Goal: Use online tool/utility: Utilize a website feature to perform a specific function

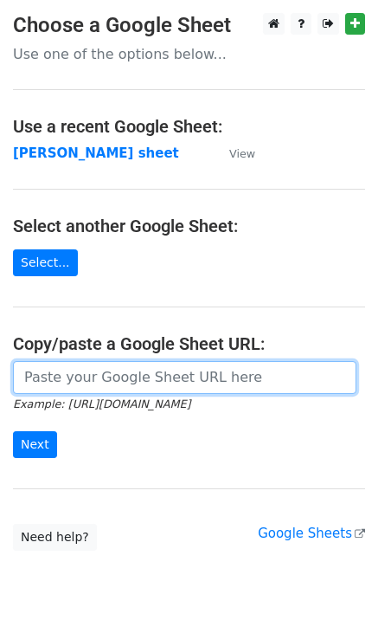
drag, startPoint x: 0, startPoint y: 0, endPoint x: 77, endPoint y: 384, distance: 391.2
click at [80, 379] on input "url" at bounding box center [185, 377] width 344 height 33
paste input "[URL][DOMAIN_NAME]"
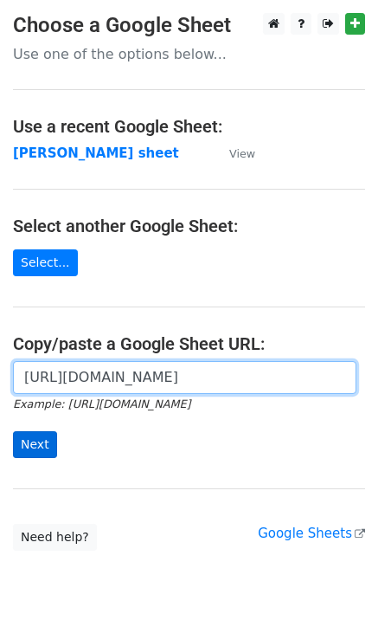
scroll to position [0, 405]
type input "[URL][DOMAIN_NAME]"
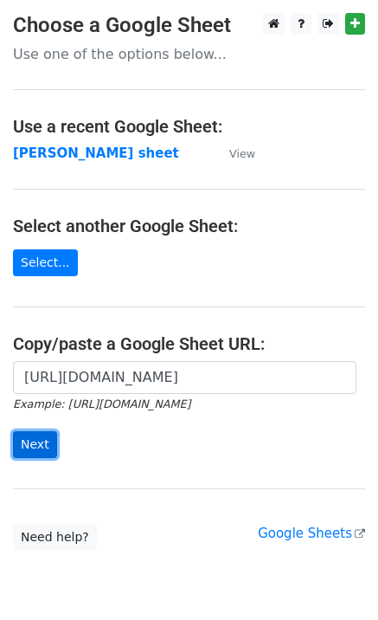
scroll to position [0, 0]
drag, startPoint x: 35, startPoint y: 439, endPoint x: 18, endPoint y: 450, distance: 19.9
click at [35, 440] on input "Next" at bounding box center [35, 444] width 44 height 27
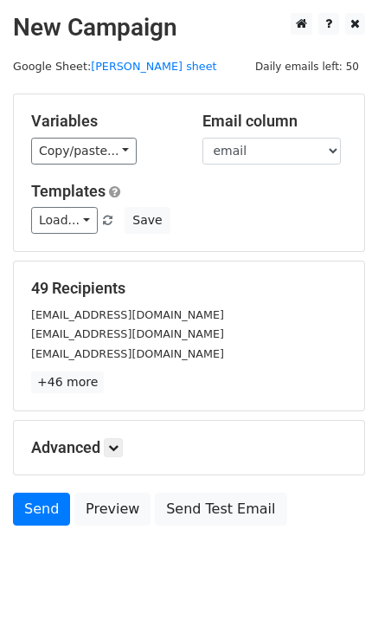
click at [61, 240] on div "Variables Copy/paste... {{email}} Email column email Templates Load... Your Fir…" at bounding box center [189, 172] width 351 height 157
click at [61, 229] on link "Load..." at bounding box center [64, 220] width 67 height 27
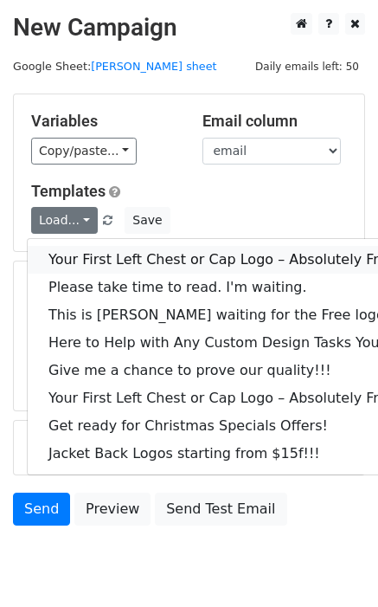
drag, startPoint x: 76, startPoint y: 245, endPoint x: 77, endPoint y: 254, distance: 8.7
click at [76, 246] on link "Your First Left Chest or Cap Logo – Absolutely Free" at bounding box center [234, 260] width 413 height 28
